Goal: Use online tool/utility: Utilize a website feature to perform a specific function

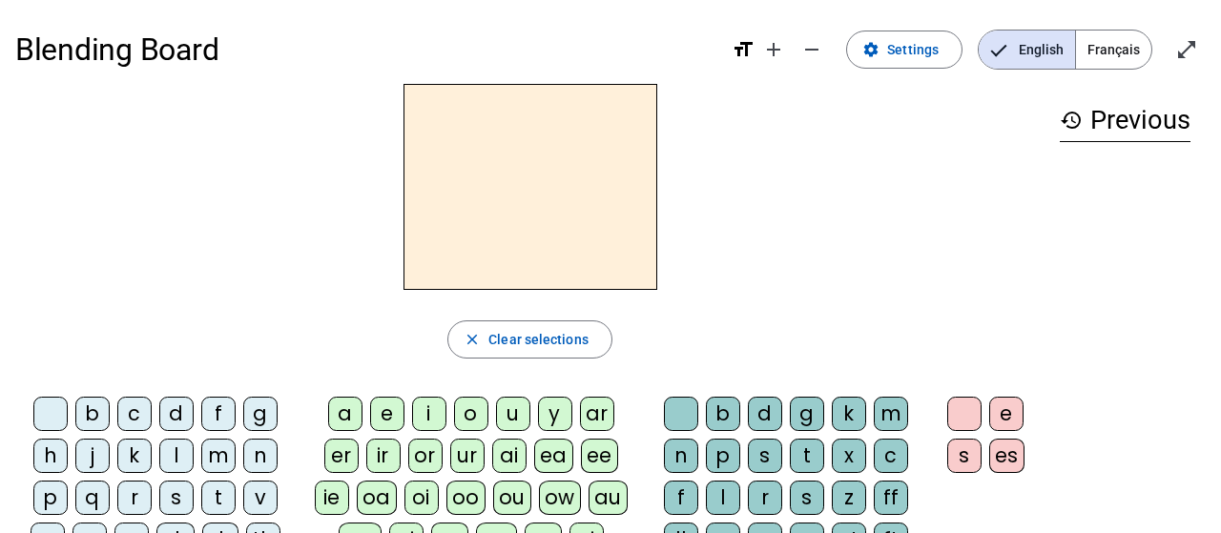
click at [546, 211] on h2 at bounding box center [531, 187] width 254 height 206
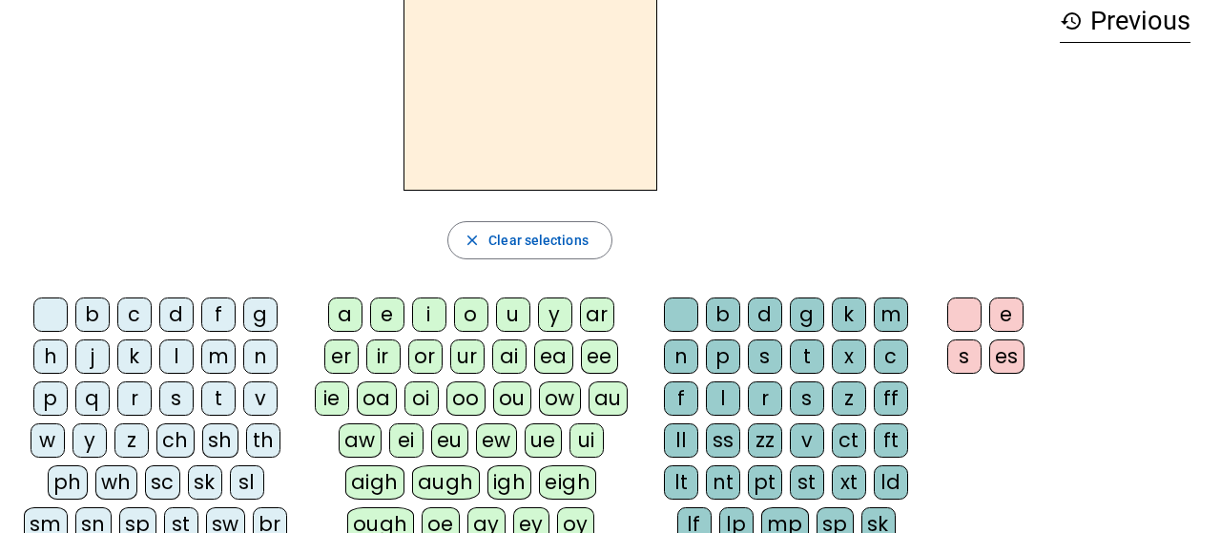
click at [422, 311] on div "i" at bounding box center [429, 315] width 34 height 34
click at [690, 358] on div "n" at bounding box center [681, 357] width 34 height 34
click at [203, 305] on div "f" at bounding box center [218, 315] width 34 height 34
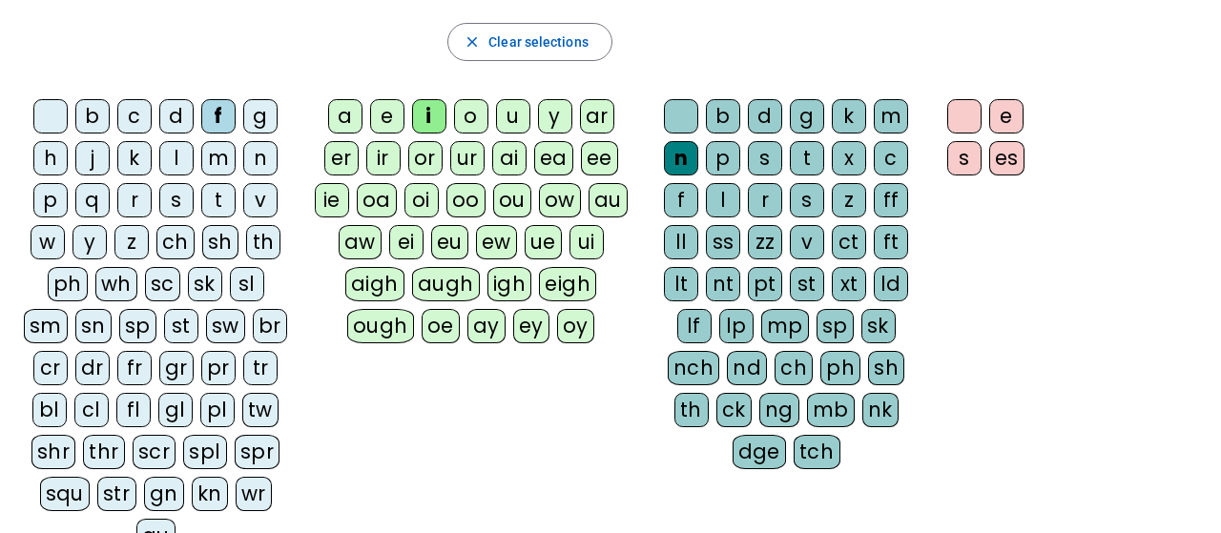
scroll to position [198, 0]
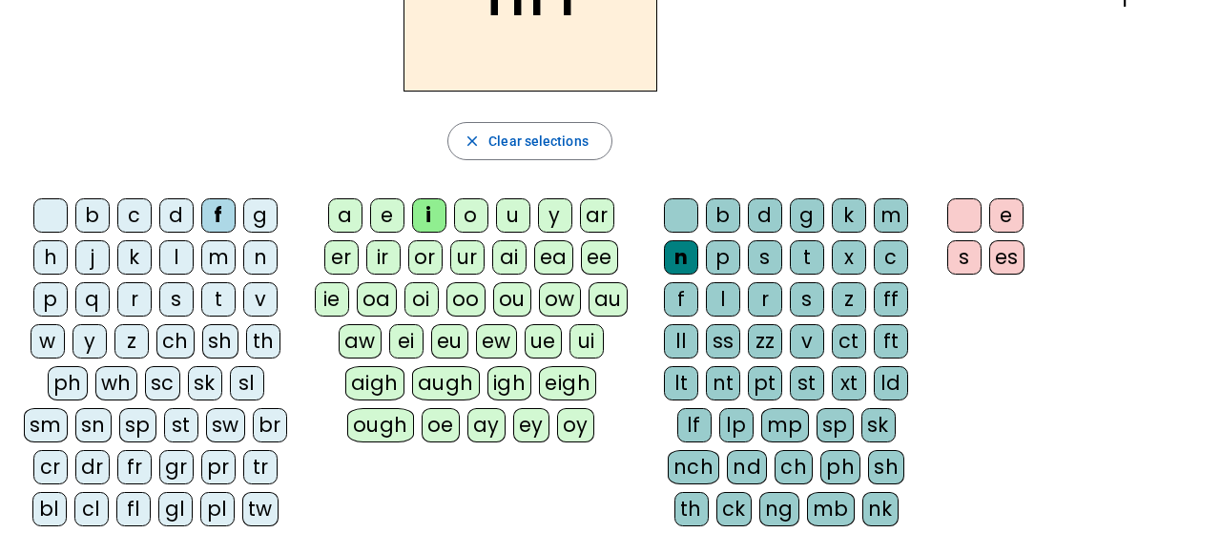
click at [804, 252] on div "t" at bounding box center [807, 257] width 34 height 34
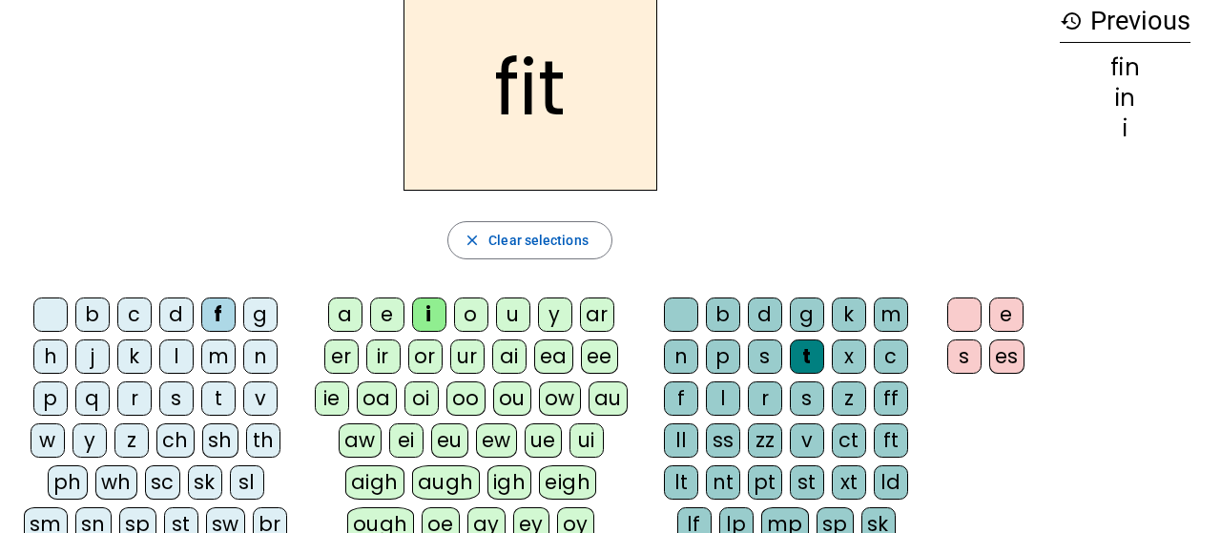
click at [56, 311] on div at bounding box center [50, 315] width 34 height 34
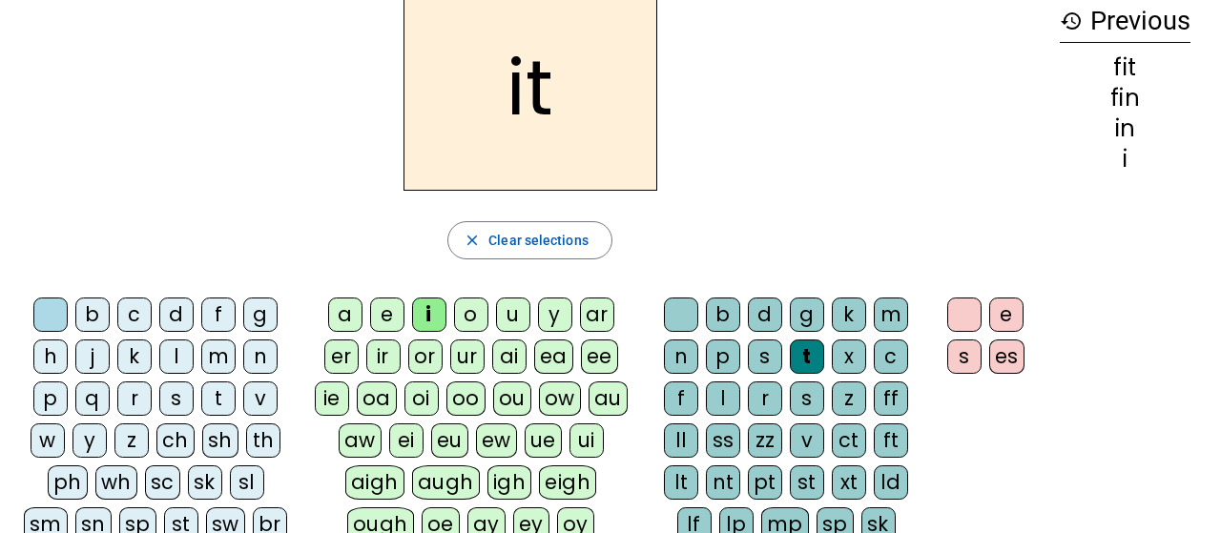
click at [354, 316] on div "a" at bounding box center [345, 315] width 34 height 34
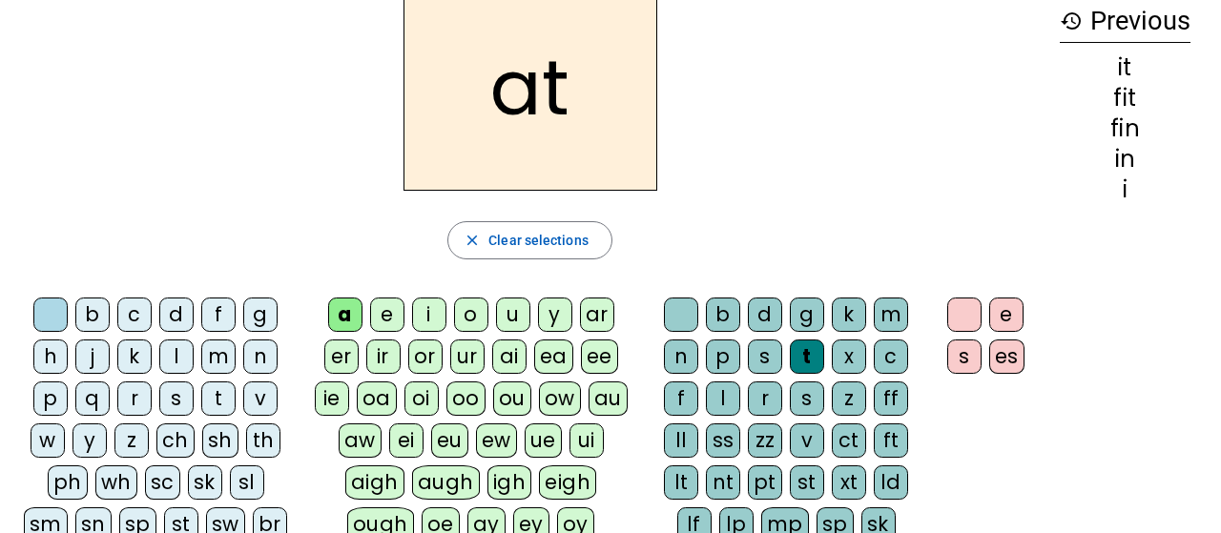
click at [216, 354] on div "m" at bounding box center [218, 357] width 34 height 34
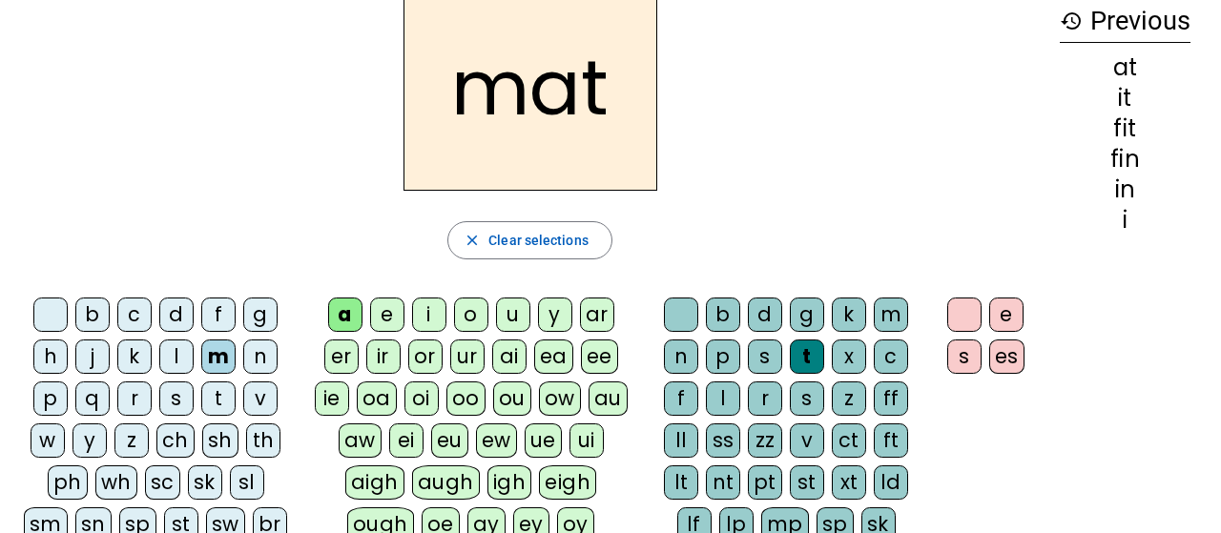
click at [133, 392] on div "r" at bounding box center [134, 399] width 34 height 34
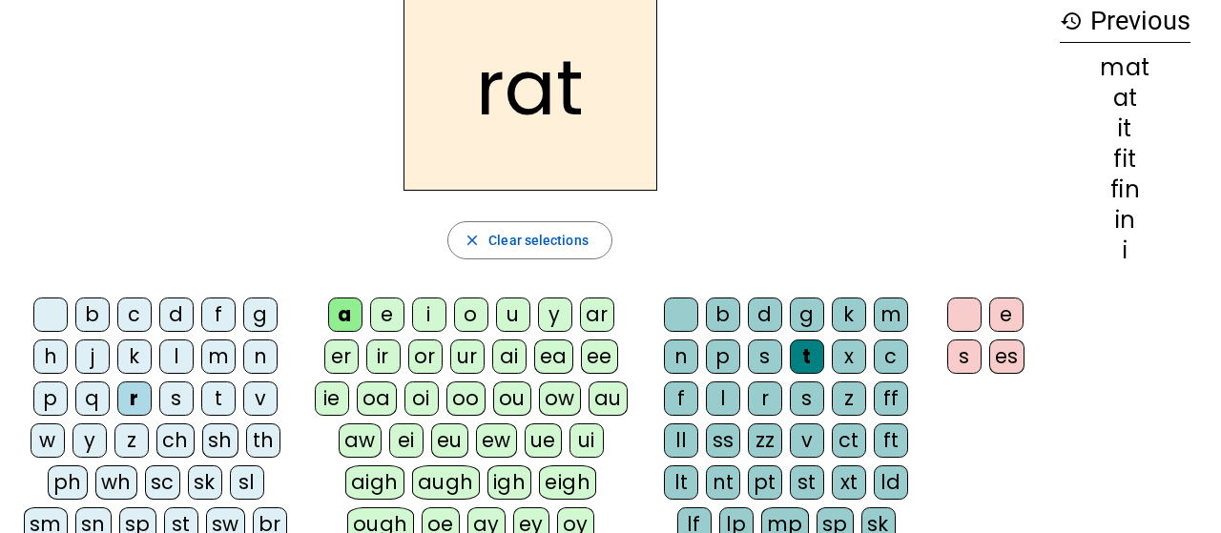
click at [60, 357] on div "h" at bounding box center [50, 357] width 34 height 34
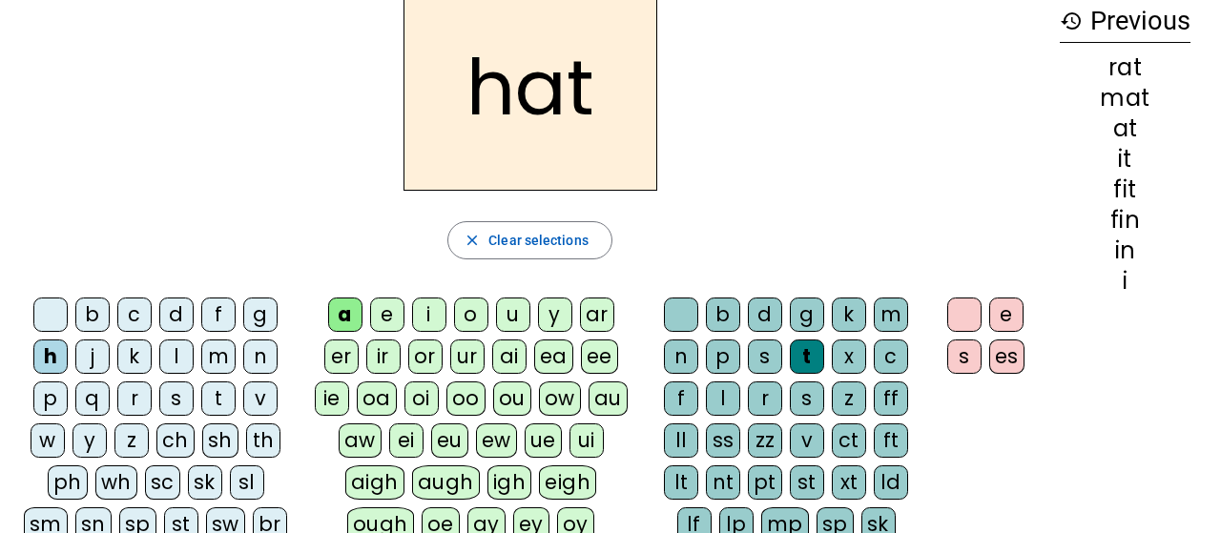
click at [423, 309] on div "i" at bounding box center [429, 315] width 34 height 34
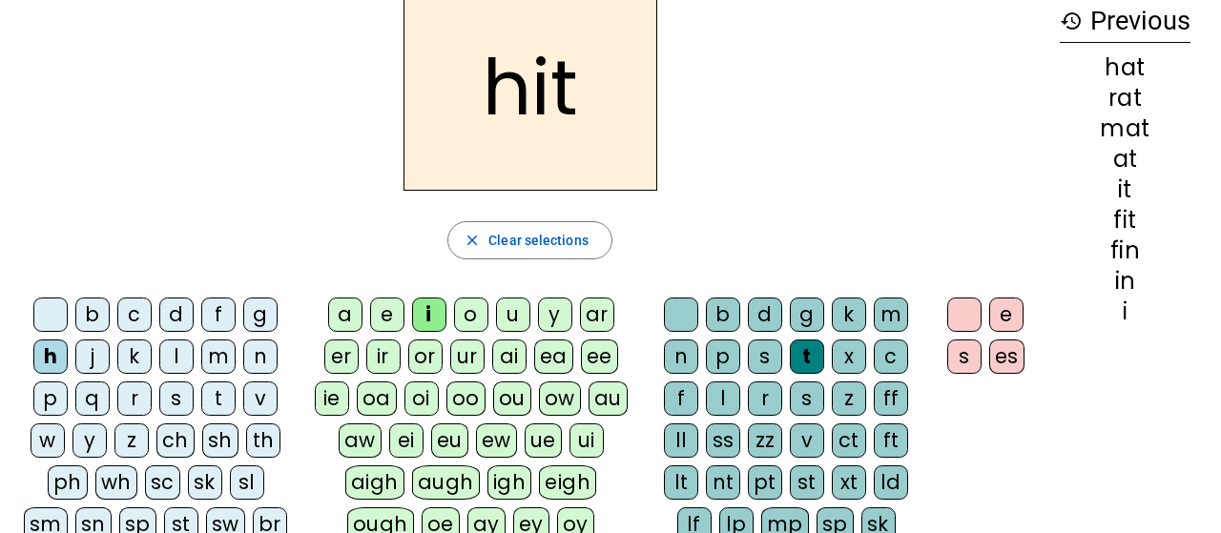
click at [718, 351] on div "p" at bounding box center [723, 357] width 34 height 34
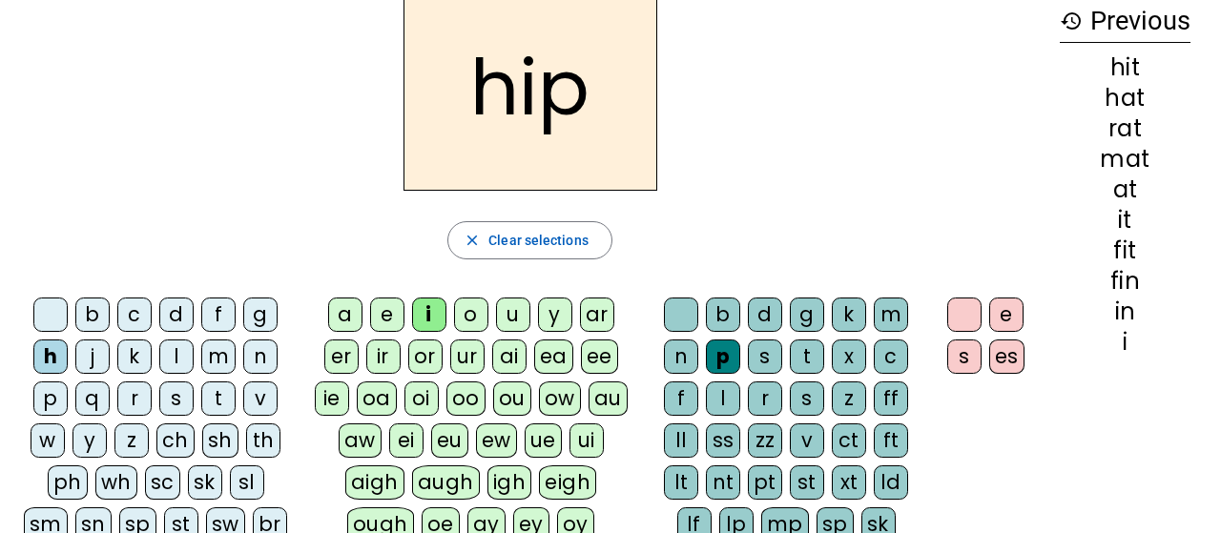
click at [175, 314] on div "d" at bounding box center [176, 315] width 34 height 34
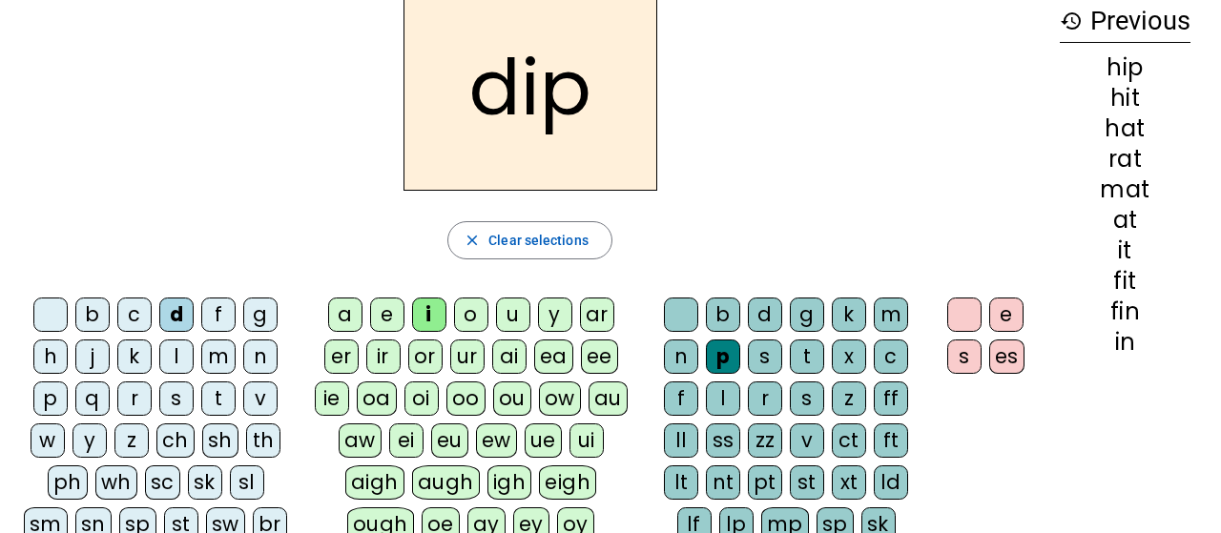
click at [802, 311] on div "g" at bounding box center [807, 315] width 34 height 34
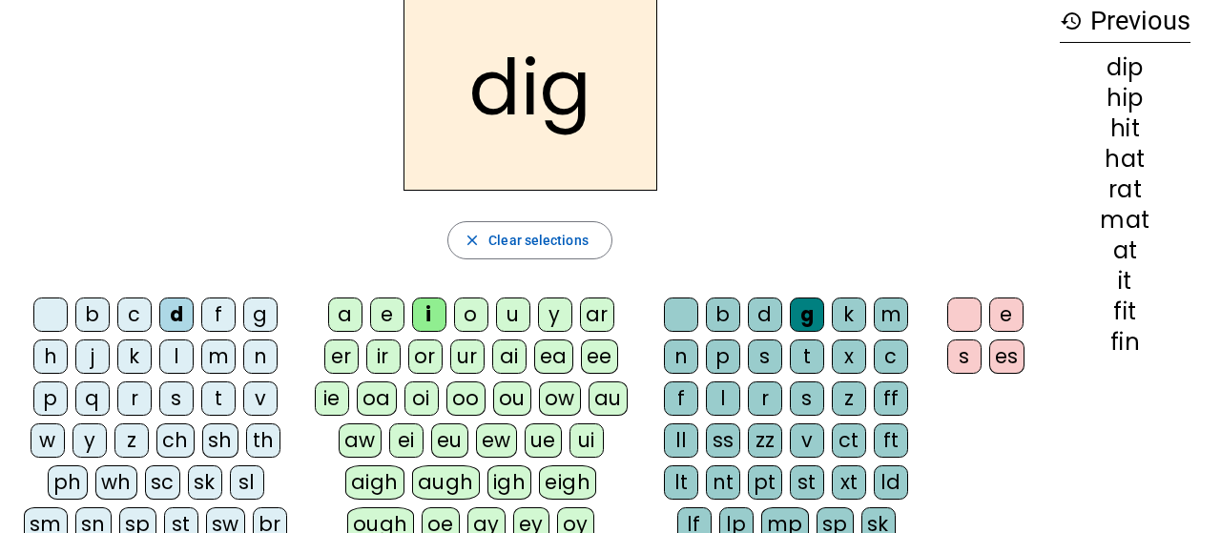
click at [58, 432] on div "w" at bounding box center [48, 441] width 34 height 34
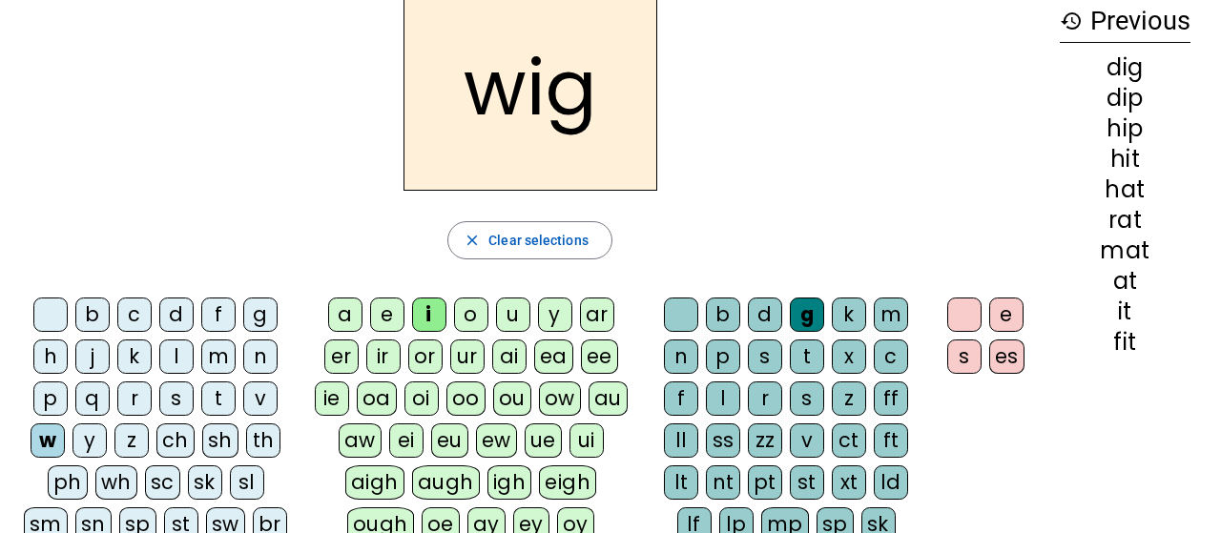
click at [959, 358] on div "s" at bounding box center [964, 357] width 34 height 34
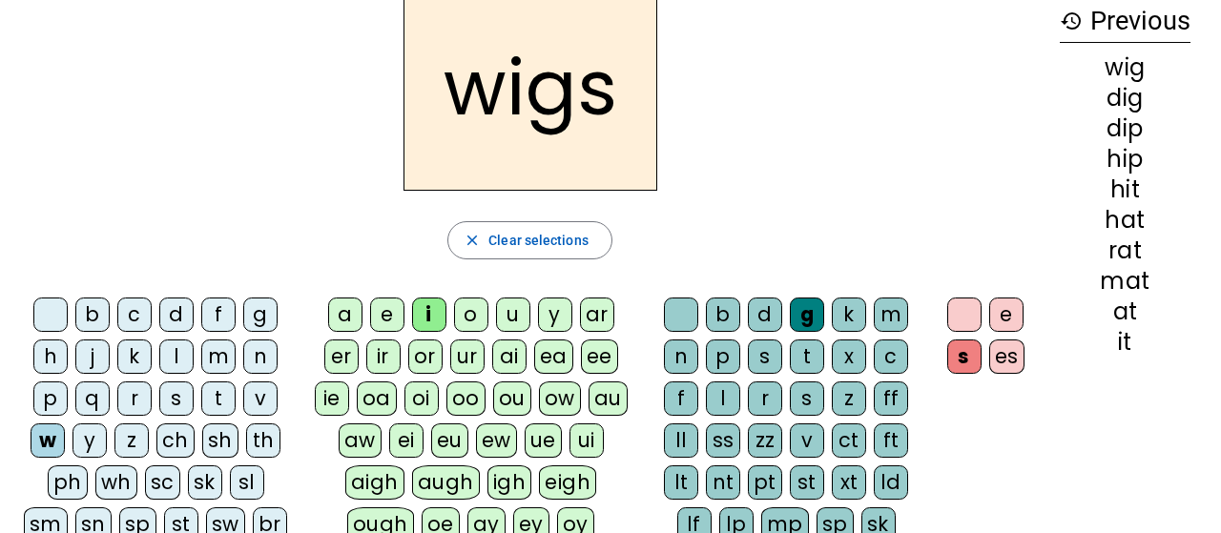
click at [42, 399] on div "p" at bounding box center [50, 399] width 34 height 34
